Goal: Task Accomplishment & Management: Use online tool/utility

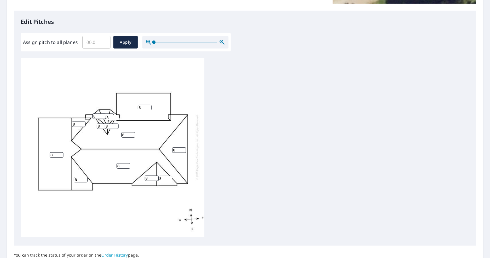
scroll to position [6, 0]
click at [98, 43] on input "Assign pitch to all planes" at bounding box center [96, 42] width 28 height 16
type input "8"
click at [125, 41] on span "Apply" at bounding box center [125, 42] width 15 height 7
click at [120, 41] on span "Apply" at bounding box center [125, 42] width 15 height 7
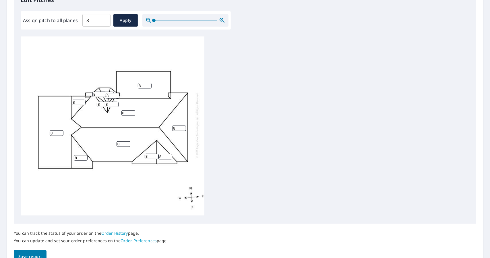
scroll to position [196, 0]
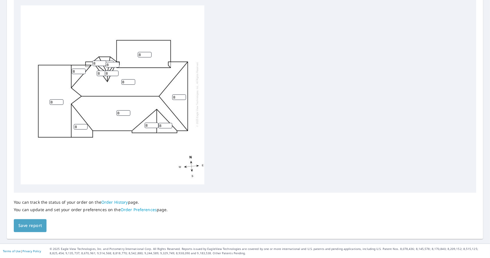
click at [28, 223] on span "Save report" at bounding box center [30, 225] width 24 height 7
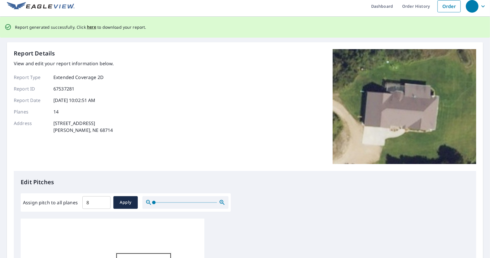
scroll to position [0, 0]
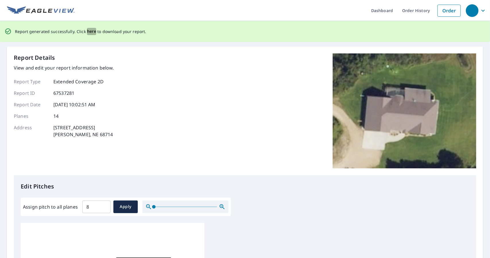
click at [90, 31] on span "here" at bounding box center [91, 31] width 9 height 7
